Goal: Transaction & Acquisition: Purchase product/service

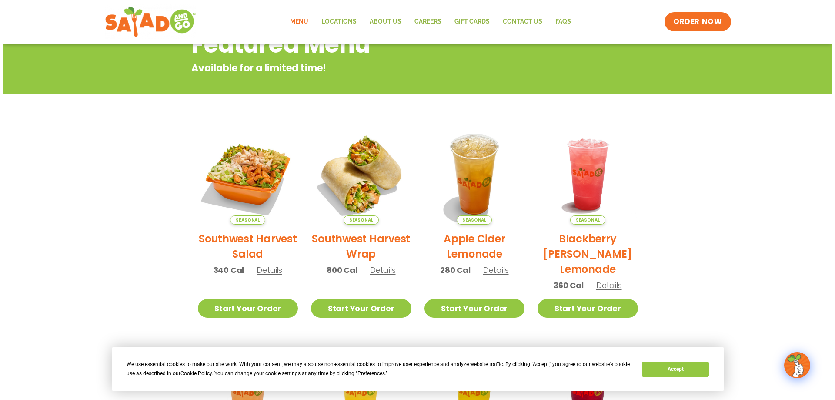
scroll to position [304, 0]
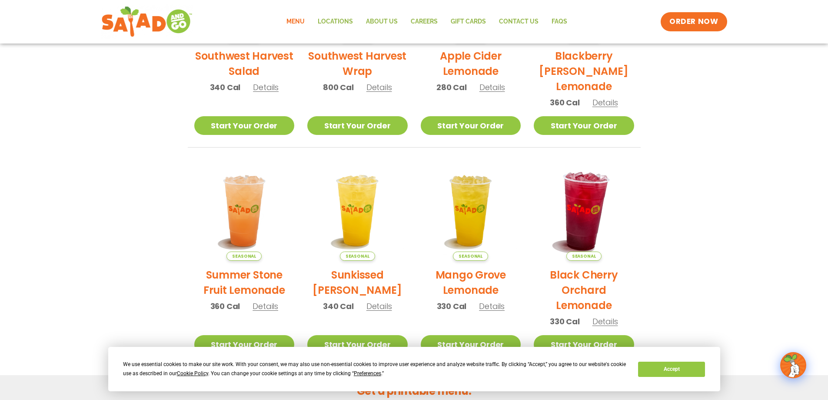
click at [599, 206] on img at bounding box center [584, 210] width 118 height 118
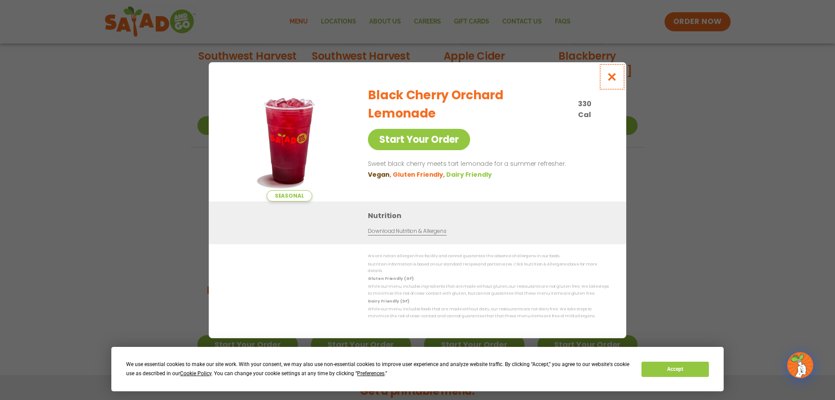
drag, startPoint x: 611, startPoint y: 80, endPoint x: 623, endPoint y: 83, distance: 11.7
click at [612, 80] on icon "Close modal" at bounding box center [612, 76] width 11 height 9
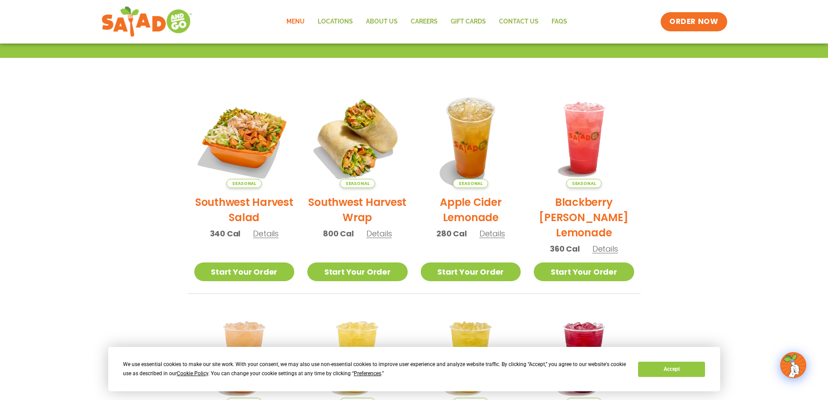
scroll to position [0, 0]
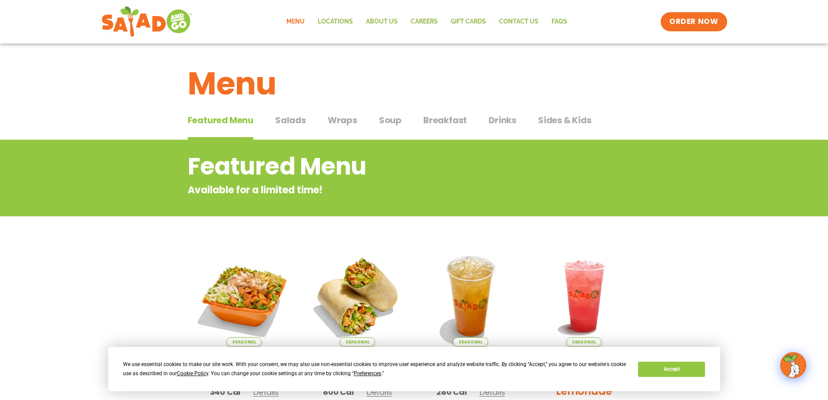
click at [288, 122] on span "Salads" at bounding box center [290, 119] width 31 height 13
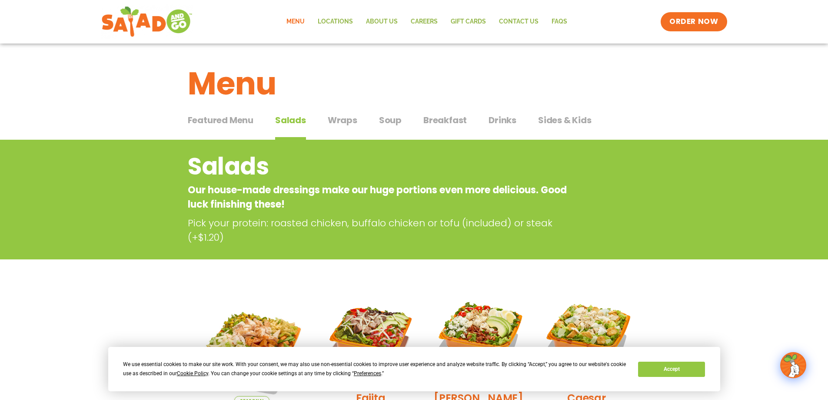
click at [541, 122] on span "Sides & Kids" at bounding box center [564, 119] width 53 height 13
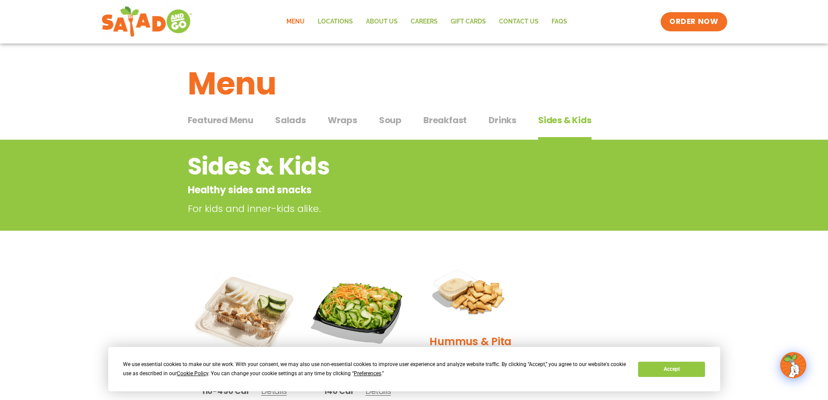
click at [503, 115] on span "Drinks" at bounding box center [503, 119] width 28 height 13
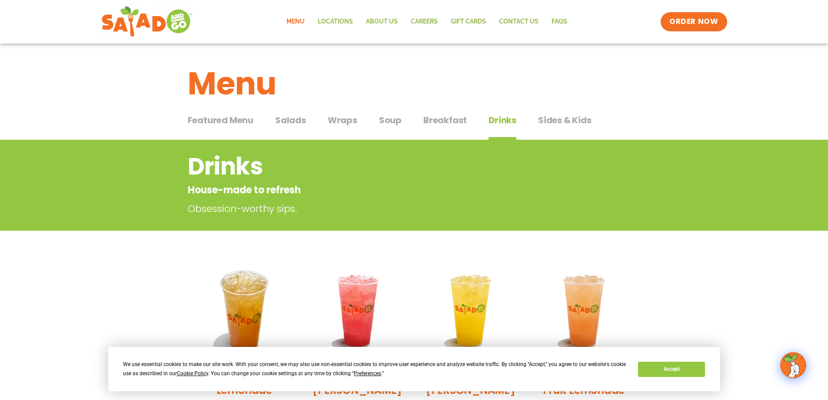
click at [433, 122] on span "Breakfast" at bounding box center [444, 119] width 43 height 13
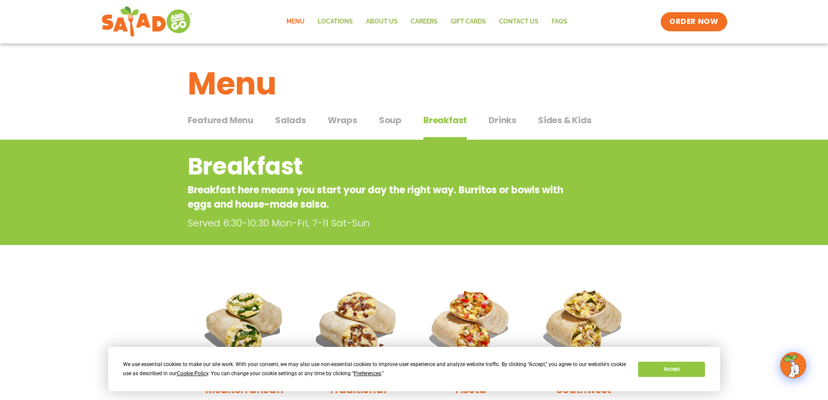
click at [402, 117] on div "Featured Menu Featured Menu Salads Salads Wraps Wraps Soup Soup Breakfast Break…" at bounding box center [414, 125] width 453 height 30
click at [388, 120] on span "Soup" at bounding box center [390, 119] width 23 height 13
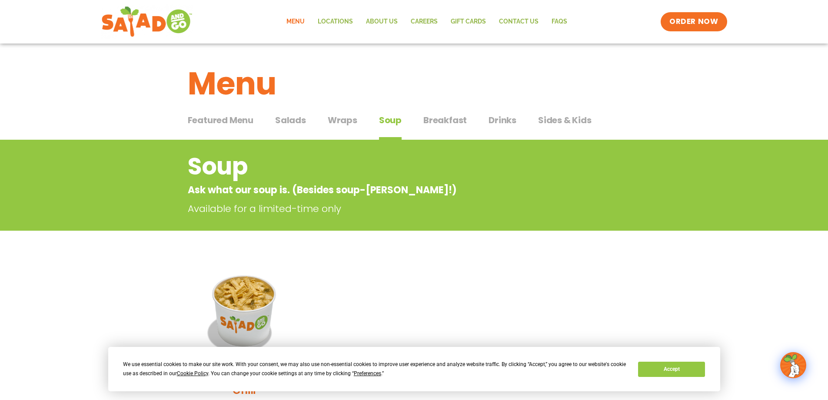
click at [347, 120] on span "Wraps" at bounding box center [343, 119] width 30 height 13
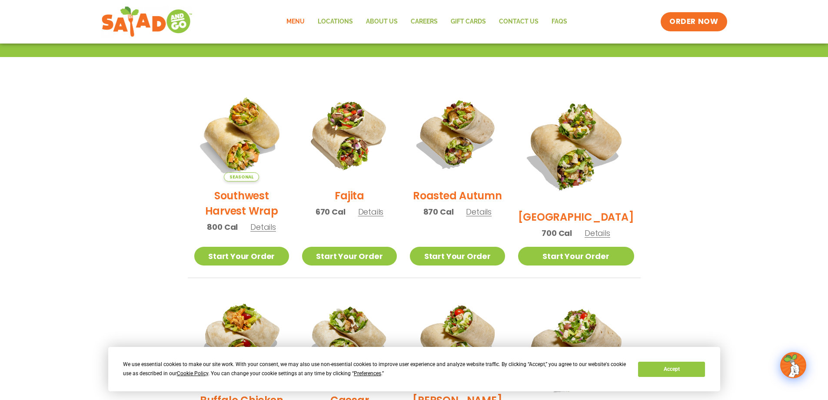
scroll to position [26, 0]
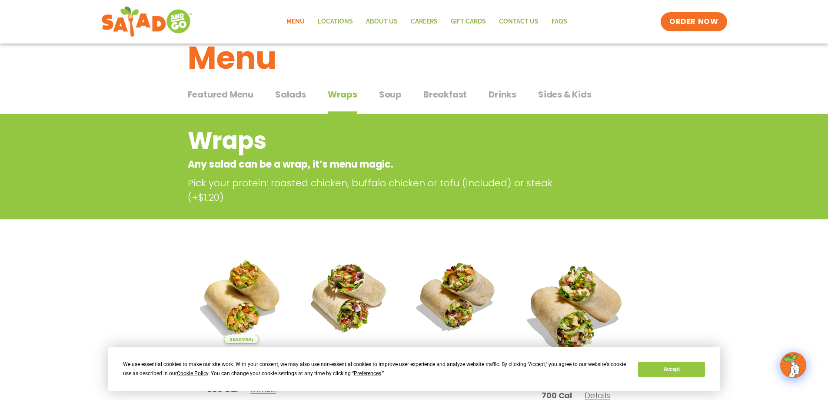
click at [304, 94] on span "Salads" at bounding box center [290, 94] width 31 height 13
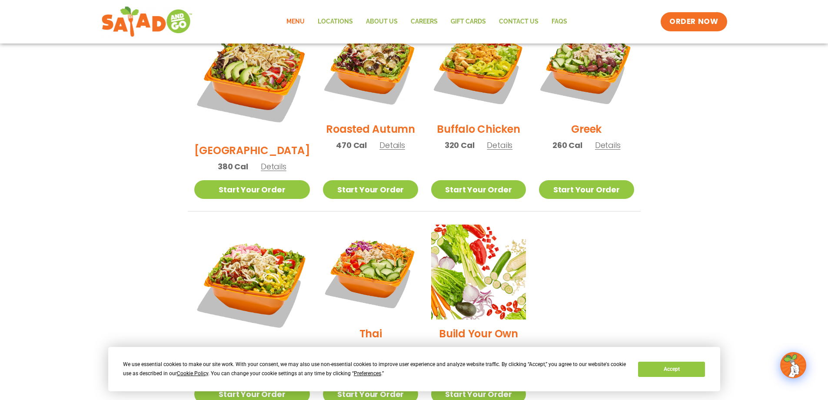
scroll to position [504, 0]
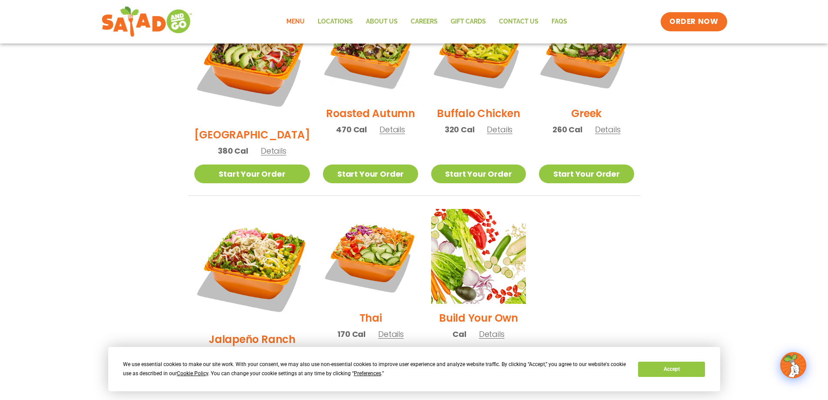
click at [481, 369] on link "Start Your Order" at bounding box center [478, 378] width 95 height 19
